Goal: Task Accomplishment & Management: Use online tool/utility

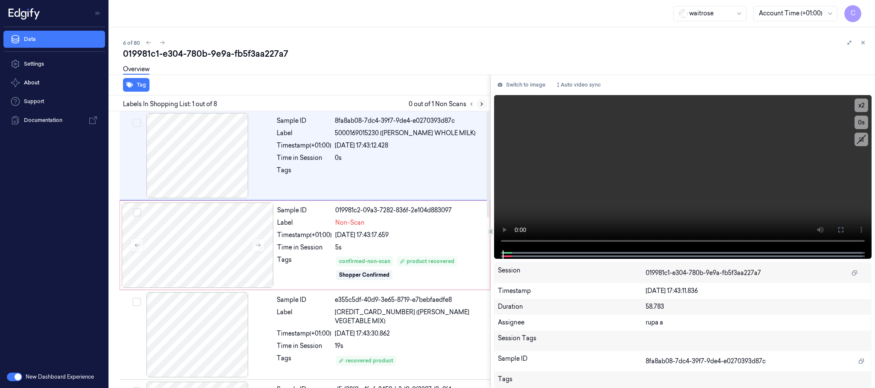
click at [484, 102] on icon at bounding box center [482, 104] width 6 height 6
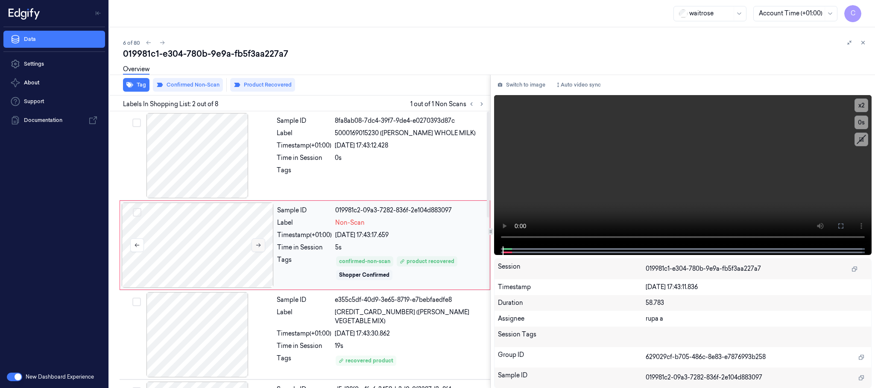
click at [257, 244] on icon at bounding box center [258, 245] width 6 height 6
click at [260, 247] on icon at bounding box center [258, 245] width 6 height 6
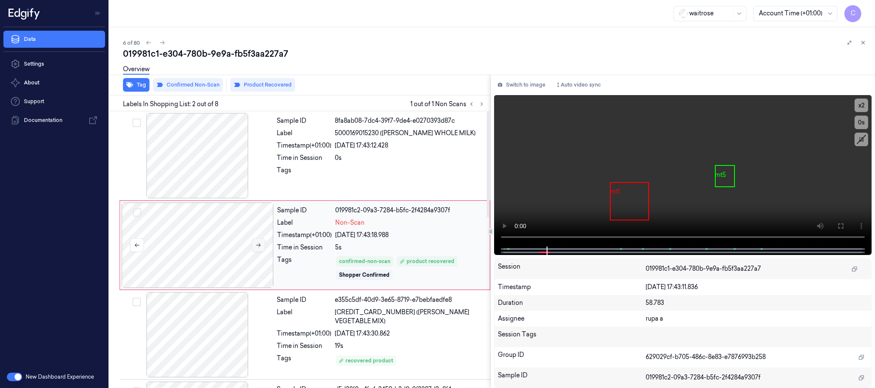
click at [260, 247] on icon at bounding box center [258, 245] width 6 height 6
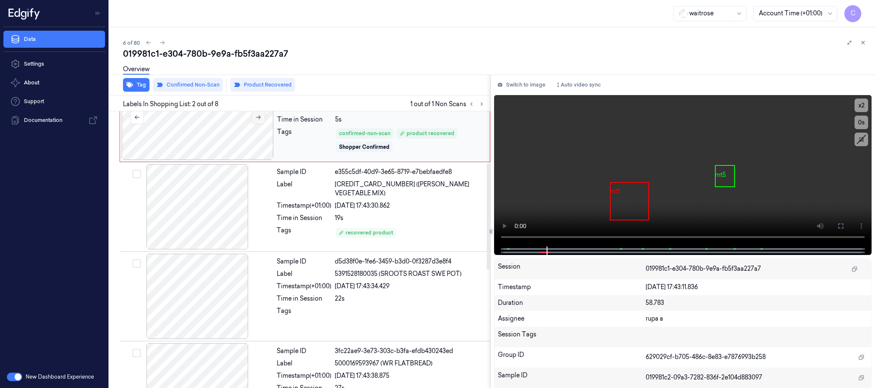
scroll to position [192, 0]
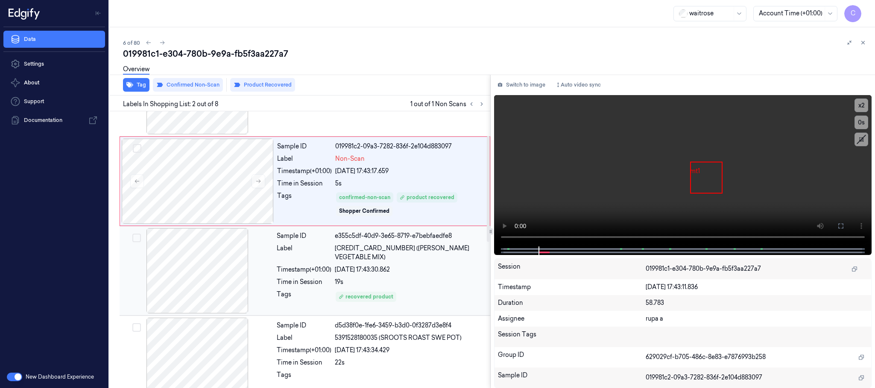
click at [214, 263] on div at bounding box center [197, 270] width 152 height 85
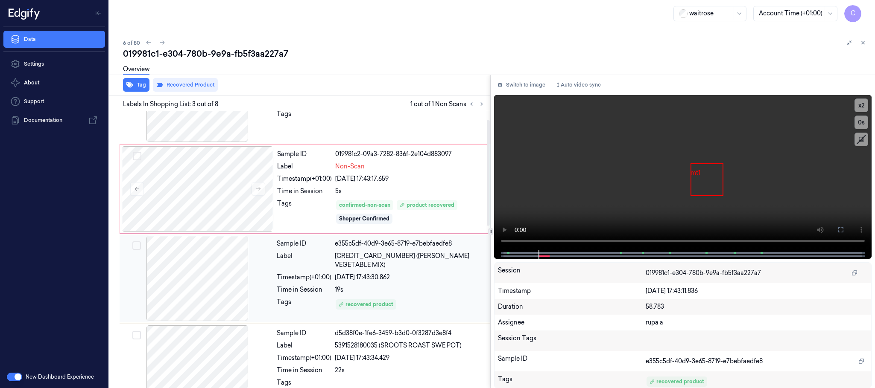
scroll to position [22, 0]
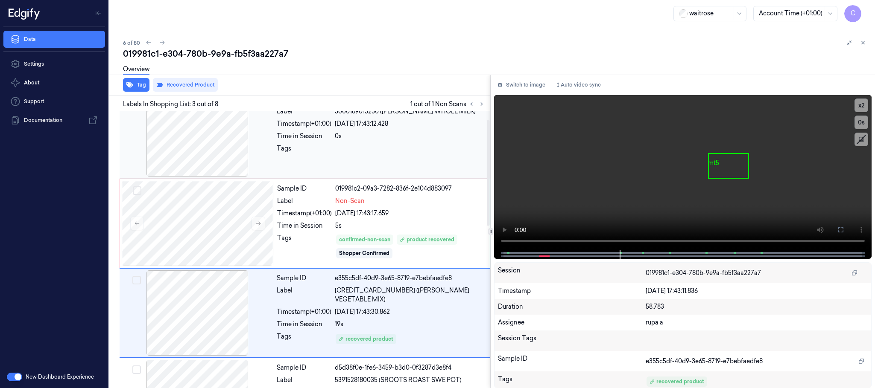
click at [198, 155] on div at bounding box center [197, 133] width 152 height 85
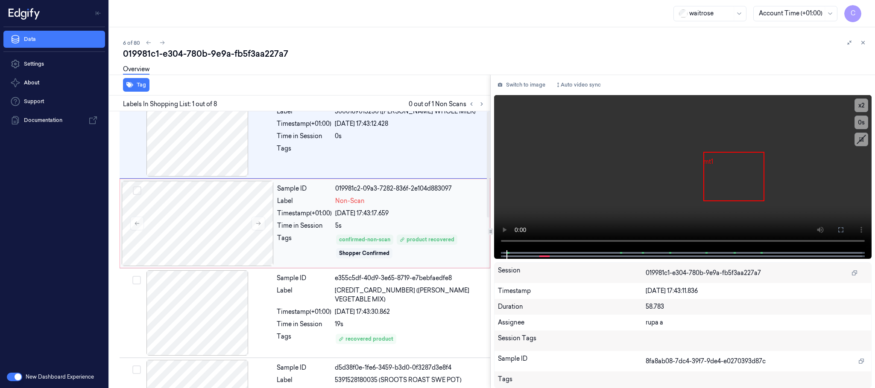
scroll to position [0, 0]
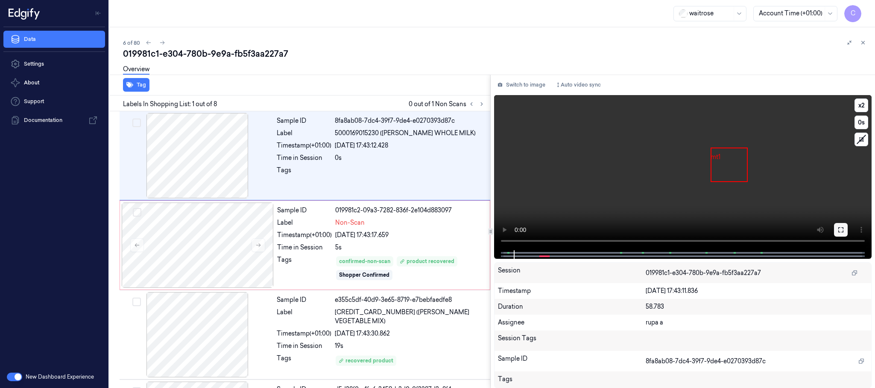
click at [845, 231] on button at bounding box center [841, 230] width 14 height 14
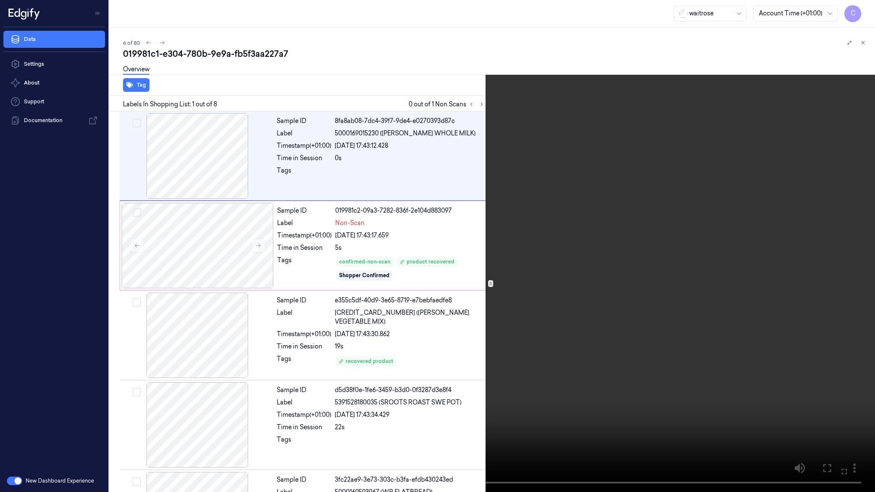
click at [468, 327] on video at bounding box center [437, 246] width 875 height 492
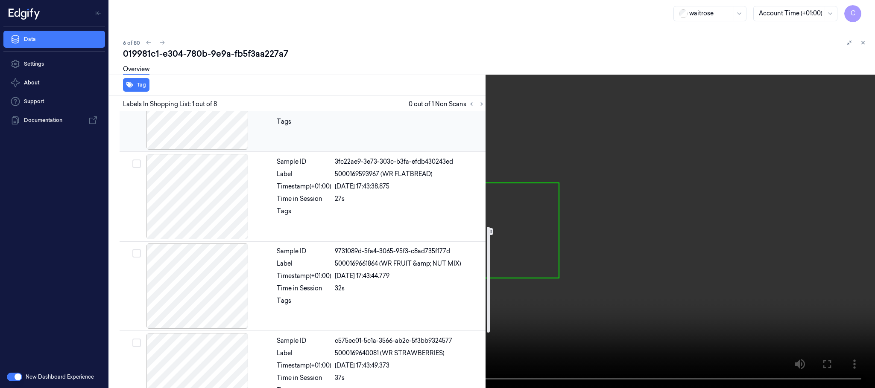
scroll to position [320, 0]
